Goal: Find specific page/section: Find specific page/section

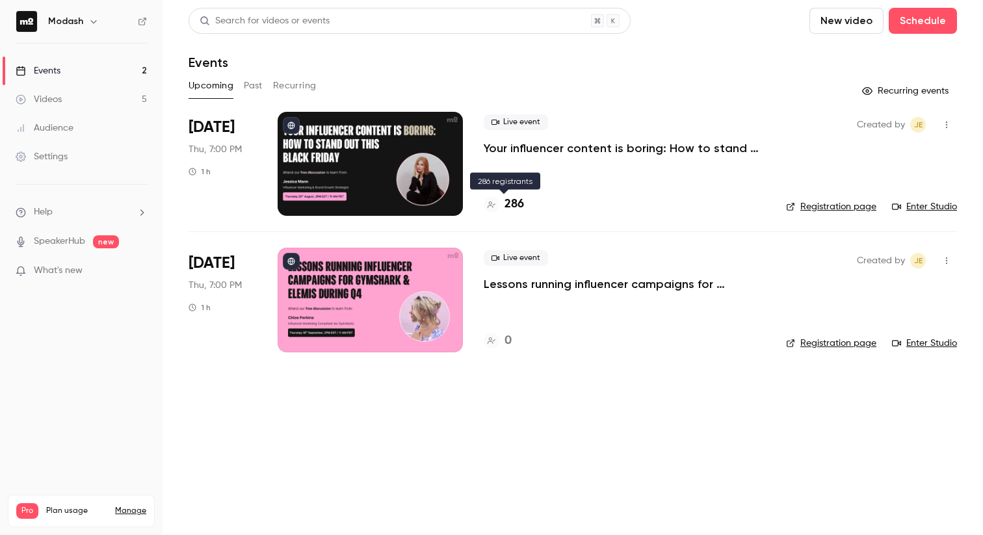
click at [489, 206] on icon at bounding box center [491, 205] width 8 height 8
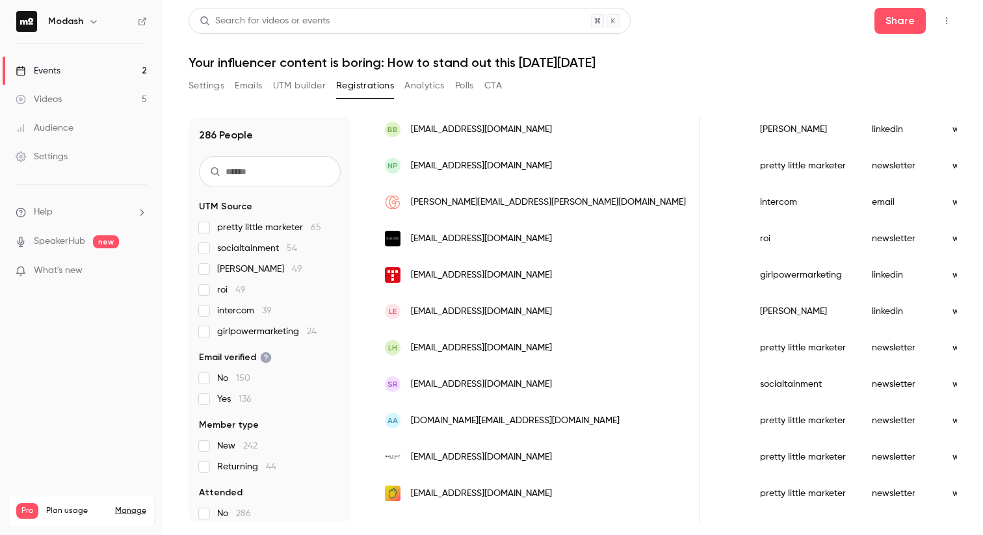
scroll to position [1539, 0]
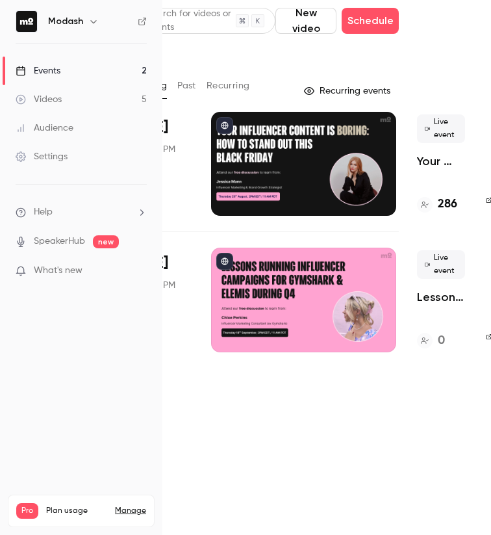
scroll to position [0, 84]
